Goal: Transaction & Acquisition: Purchase product/service

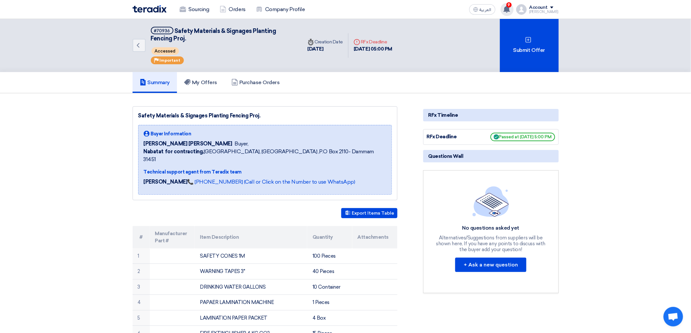
click at [510, 7] on icon at bounding box center [506, 9] width 7 height 7
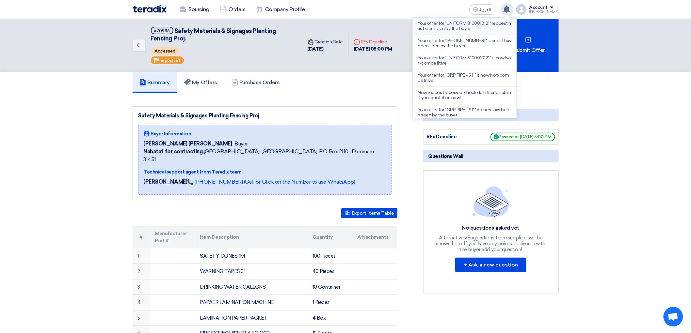
click at [505, 31] on p "Your offer for "UNIFORM 8100010121" request has been seen by the buyer" at bounding box center [464, 26] width 93 height 10
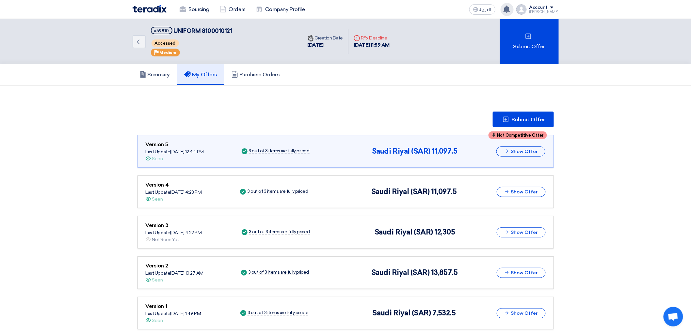
scroll to position [4, 0]
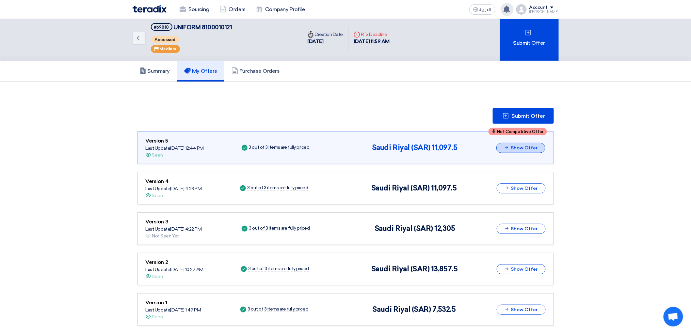
click at [545, 153] on button "Show Offer" at bounding box center [520, 148] width 49 height 10
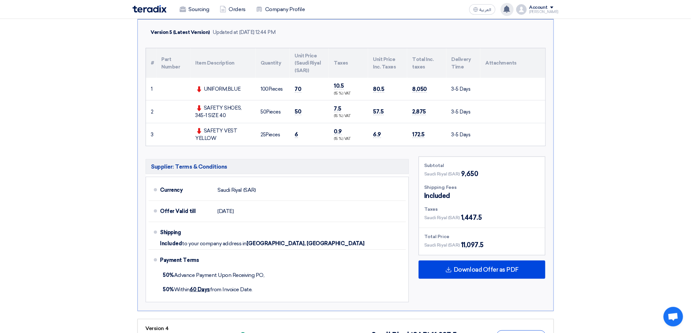
scroll to position [112, 0]
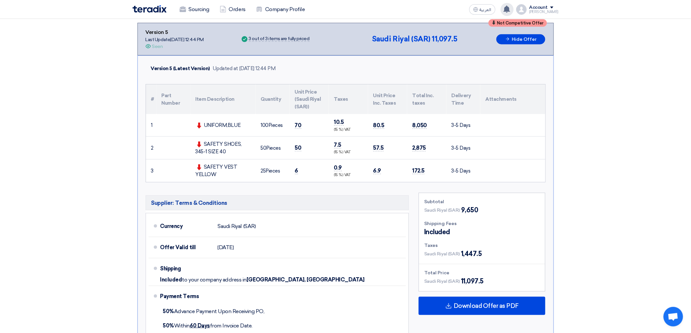
click at [510, 10] on use at bounding box center [506, 9] width 7 height 7
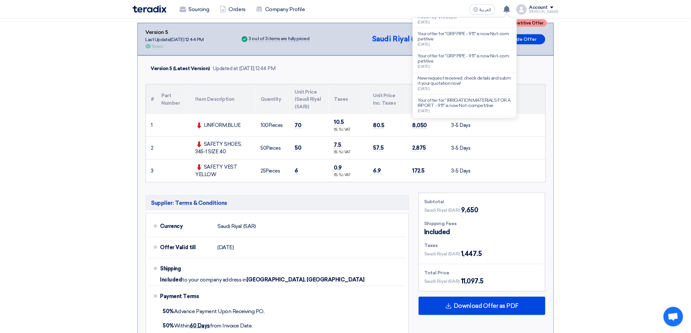
scroll to position [152, 0]
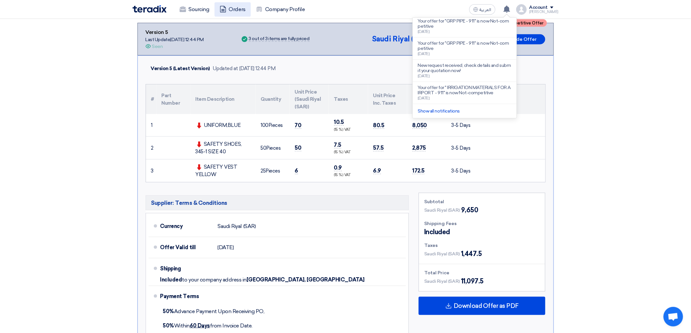
click at [219, 16] on link "Orders" at bounding box center [232, 9] width 36 height 14
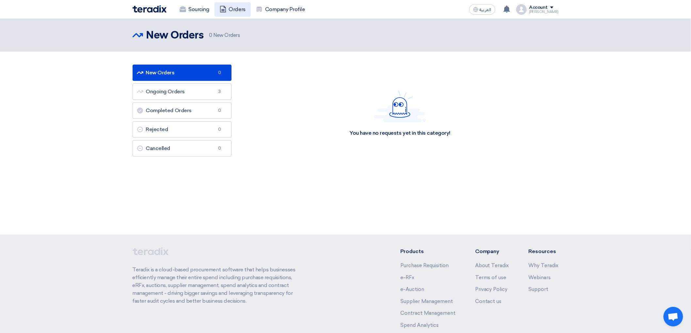
click at [223, 10] on link "Orders" at bounding box center [232, 9] width 36 height 14
click at [178, 12] on link "Sourcing" at bounding box center [194, 9] width 40 height 14
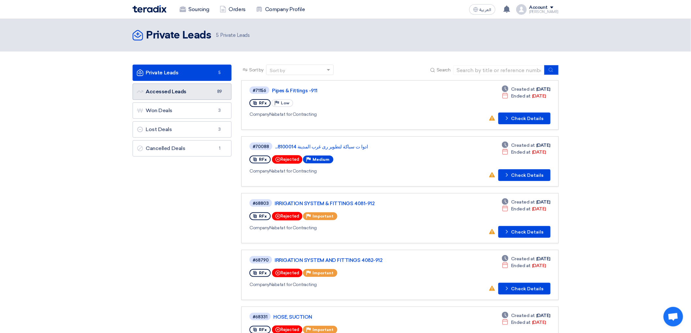
click at [155, 100] on link "Accessed Leads Accessed Leads 89" at bounding box center [182, 92] width 99 height 16
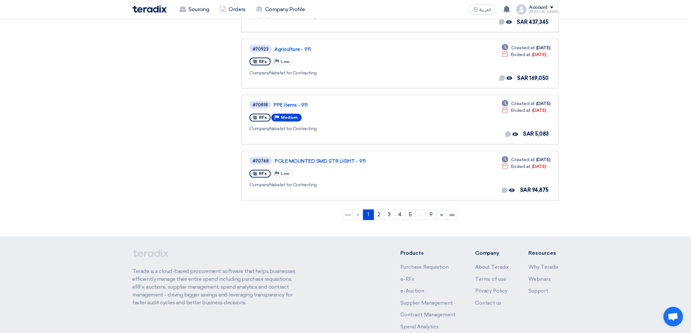
scroll to position [435, 0]
click at [455, 217] on span "»»" at bounding box center [452, 214] width 6 height 6
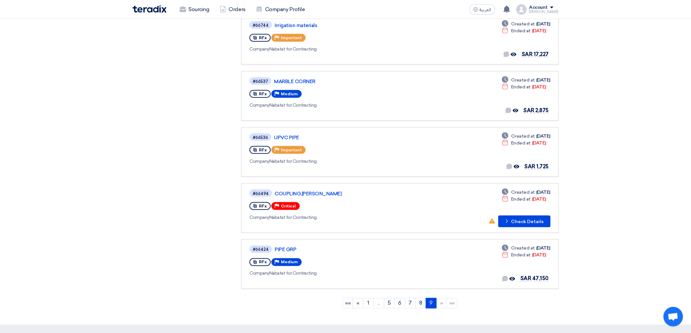
scroll to position [524, 0]
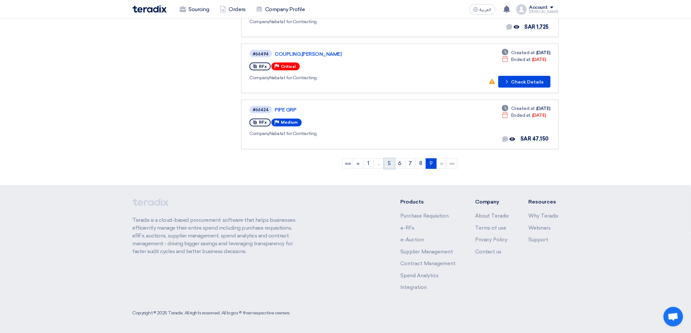
click at [395, 159] on link "5" at bounding box center [389, 164] width 11 height 10
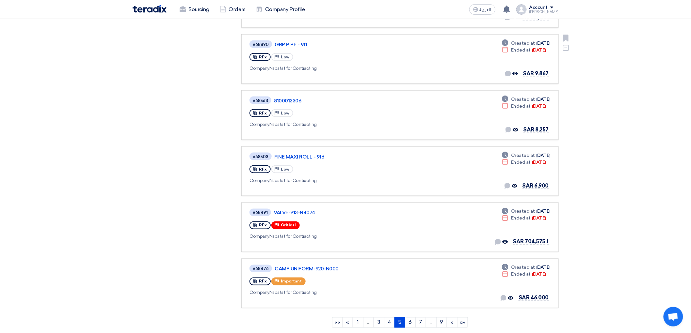
scroll to position [471, 0]
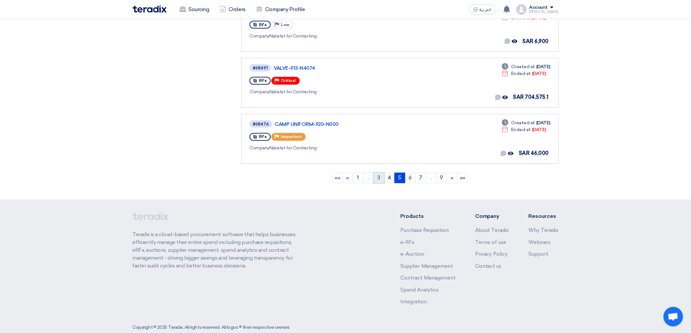
click at [384, 183] on link "3" at bounding box center [378, 178] width 11 height 10
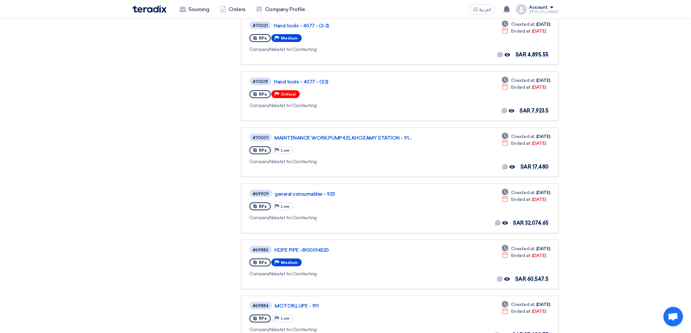
scroll to position [254, 0]
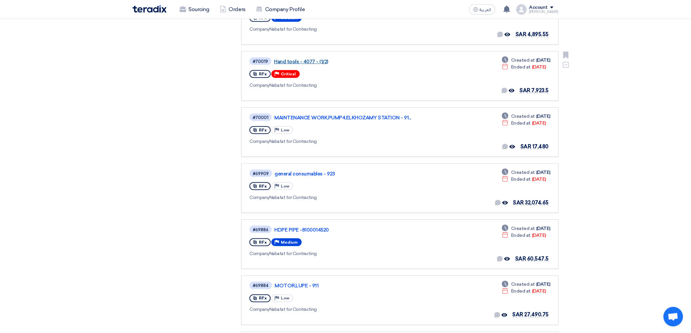
click at [302, 65] on link "Hand tools - 4077 - (1/2)" at bounding box center [355, 62] width 163 height 6
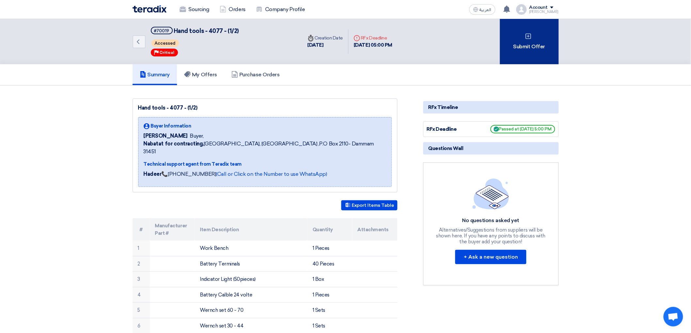
click at [556, 51] on div "Submit Offer" at bounding box center [529, 41] width 59 height 45
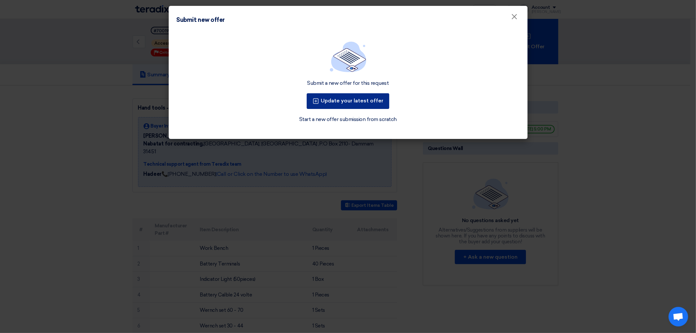
click at [371, 109] on button "Update your latest offer" at bounding box center [348, 101] width 83 height 16
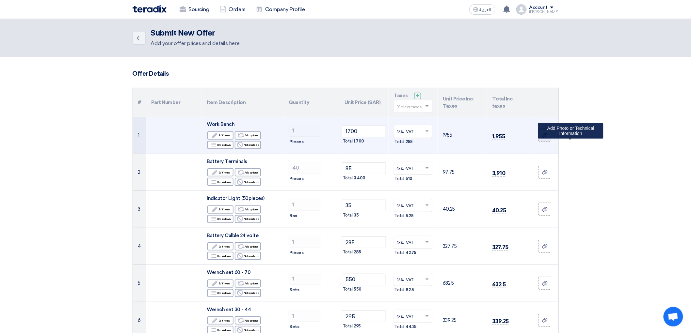
click at [547, 138] on icon at bounding box center [544, 135] width 5 height 5
click at [0, 0] on input "file" at bounding box center [0, 0] width 0 height 0
click at [207, 140] on div "Edit Edit item" at bounding box center [220, 136] width 26 height 8
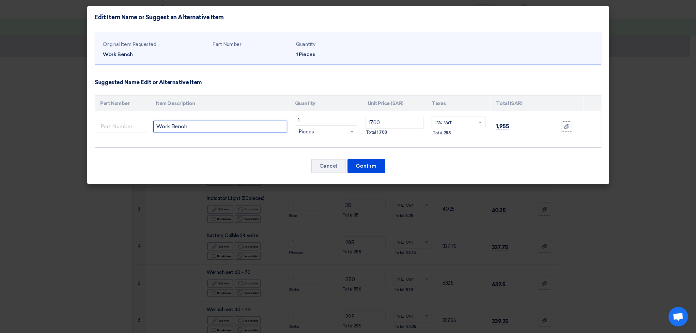
click at [243, 133] on input "Work Bench" at bounding box center [220, 127] width 134 height 12
click at [234, 133] on input "Work Bench / fabrication" at bounding box center [220, 127] width 134 height 12
type input "Work Bench / fabrication"
click at [370, 173] on button "Confirm" at bounding box center [367, 166] width 38 height 14
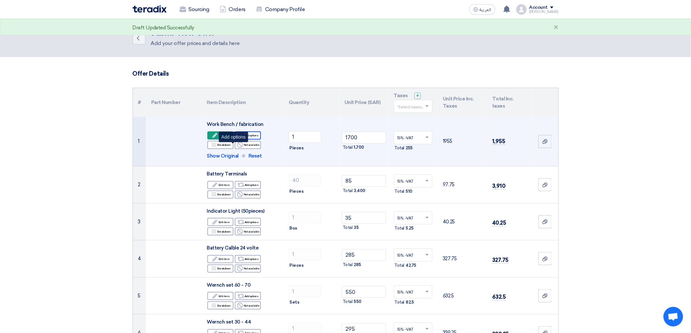
click at [240, 140] on div "Alternative Add options" at bounding box center [248, 136] width 26 height 8
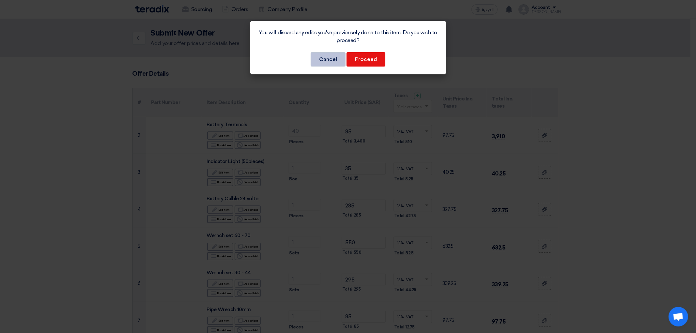
click at [324, 67] on button "Cancel" at bounding box center [328, 59] width 35 height 14
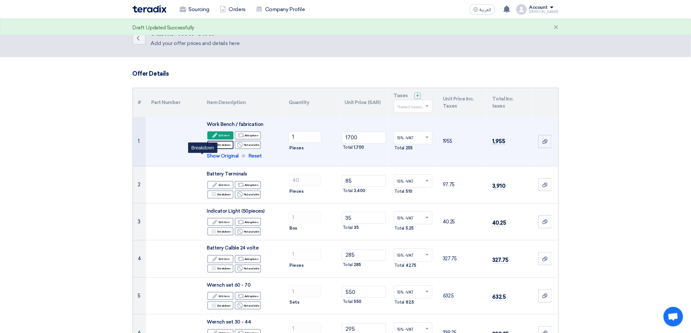
click at [207, 149] on div "Breakdown Breakdown" at bounding box center [220, 145] width 26 height 8
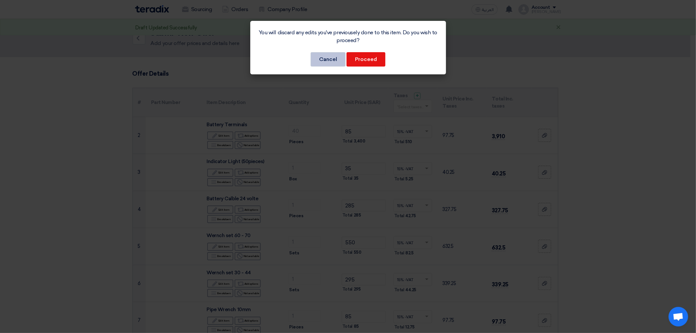
click at [319, 59] on button "Cancel" at bounding box center [328, 59] width 35 height 14
